Goal: Task Accomplishment & Management: Manage account settings

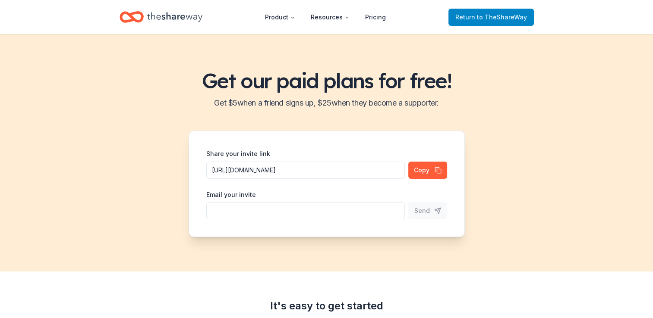
click at [493, 14] on span "to TheShareWay" at bounding box center [502, 16] width 50 height 7
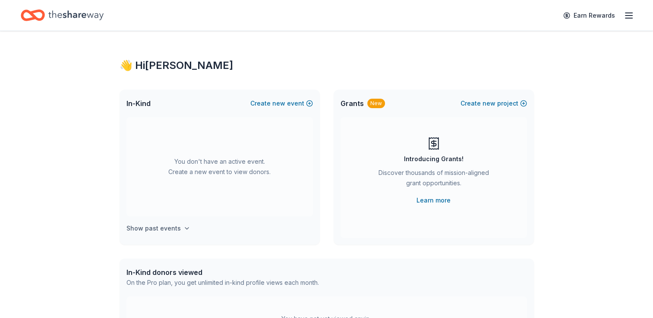
click at [178, 225] on button "Show past events" at bounding box center [158, 229] width 64 height 10
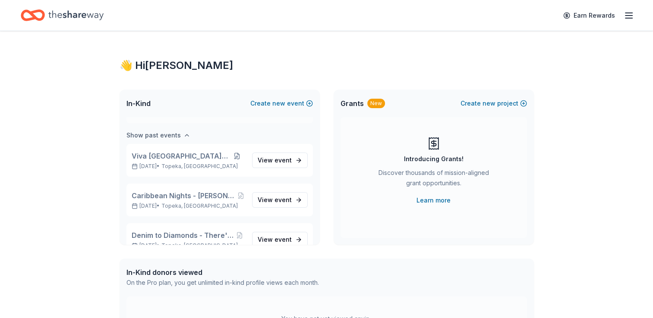
scroll to position [99, 0]
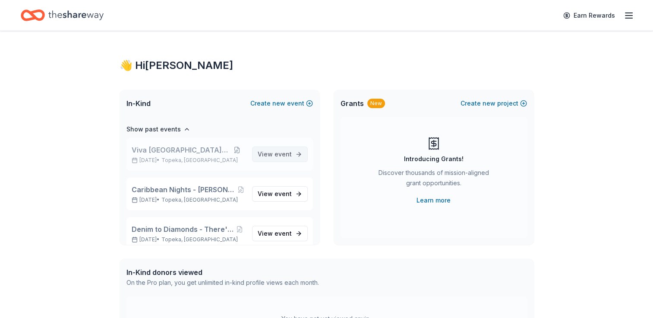
click at [277, 156] on span "event" at bounding box center [282, 154] width 17 height 7
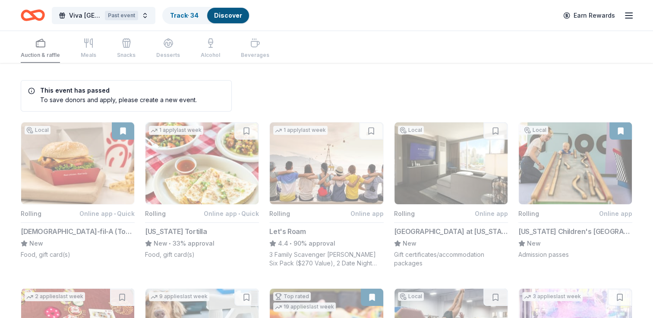
click at [626, 12] on icon "button" at bounding box center [628, 15] width 10 height 10
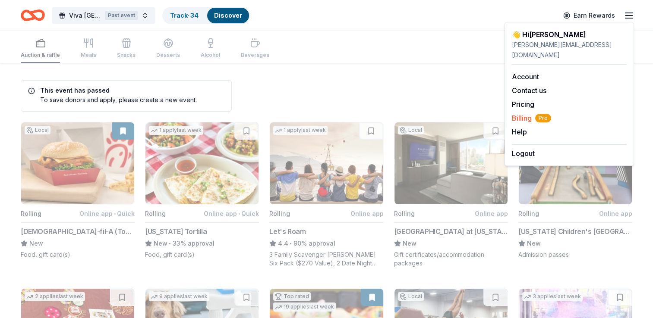
click at [532, 113] on span "Billing Pro" at bounding box center [531, 118] width 39 height 10
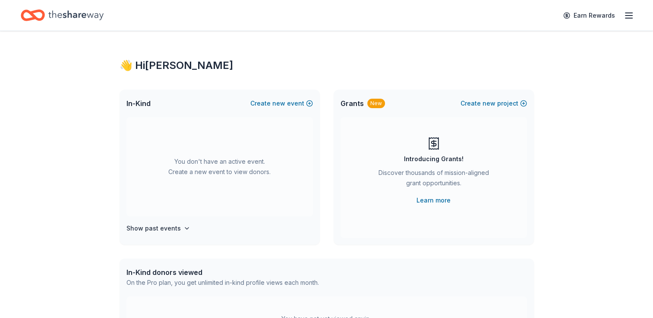
click at [629, 13] on icon "button" at bounding box center [628, 15] width 10 height 10
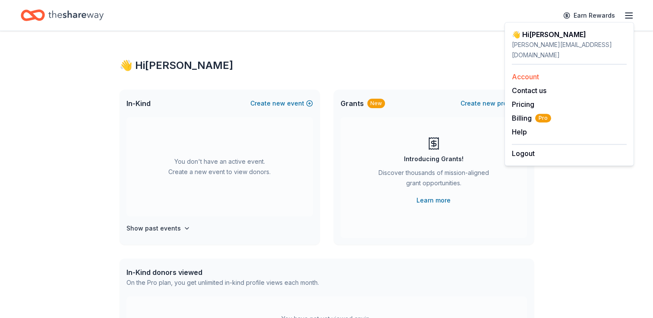
click at [521, 72] on link "Account" at bounding box center [525, 76] width 27 height 9
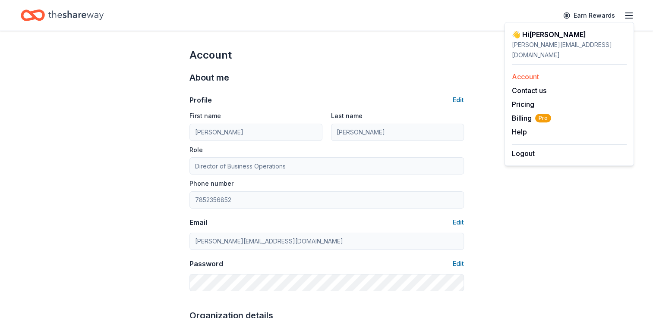
click at [523, 72] on link "Account" at bounding box center [525, 76] width 27 height 9
click at [528, 72] on link "Account" at bounding box center [525, 76] width 27 height 9
click at [523, 65] on div "Account Contact us Pricing Billing Pro Help Earn rewards" at bounding box center [569, 104] width 115 height 79
click at [628, 13] on line "button" at bounding box center [628, 13] width 7 height 0
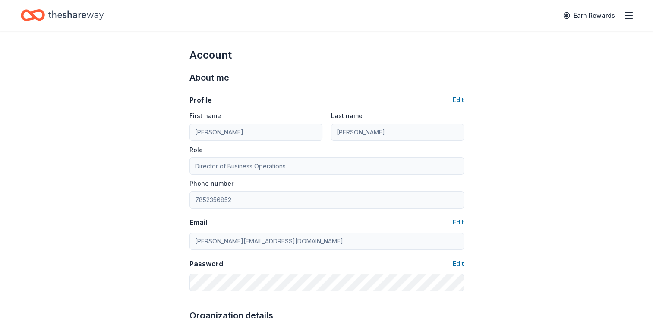
click at [628, 13] on line "button" at bounding box center [628, 13] width 7 height 0
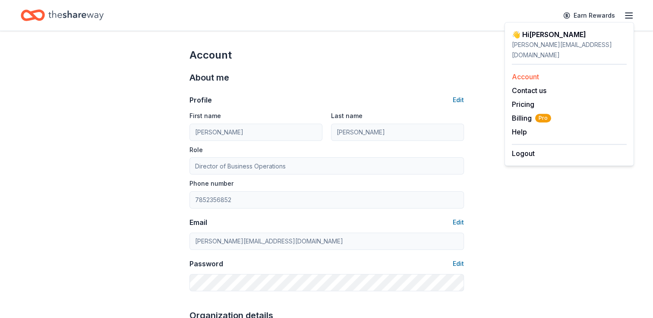
click at [524, 72] on link "Account" at bounding box center [525, 76] width 27 height 9
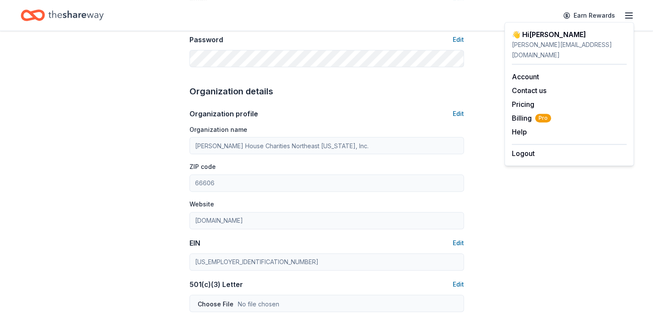
scroll to position [231, 0]
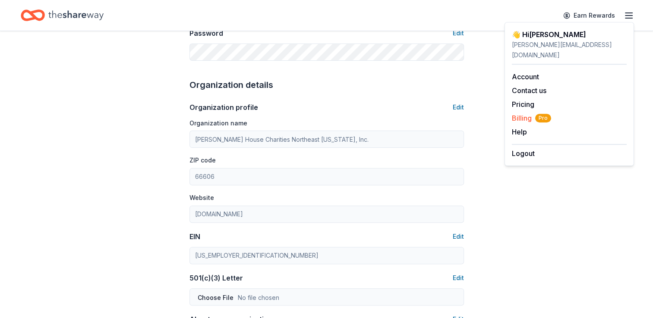
click at [519, 113] on span "Billing Pro" at bounding box center [531, 118] width 39 height 10
